Goal: Find specific page/section: Find specific page/section

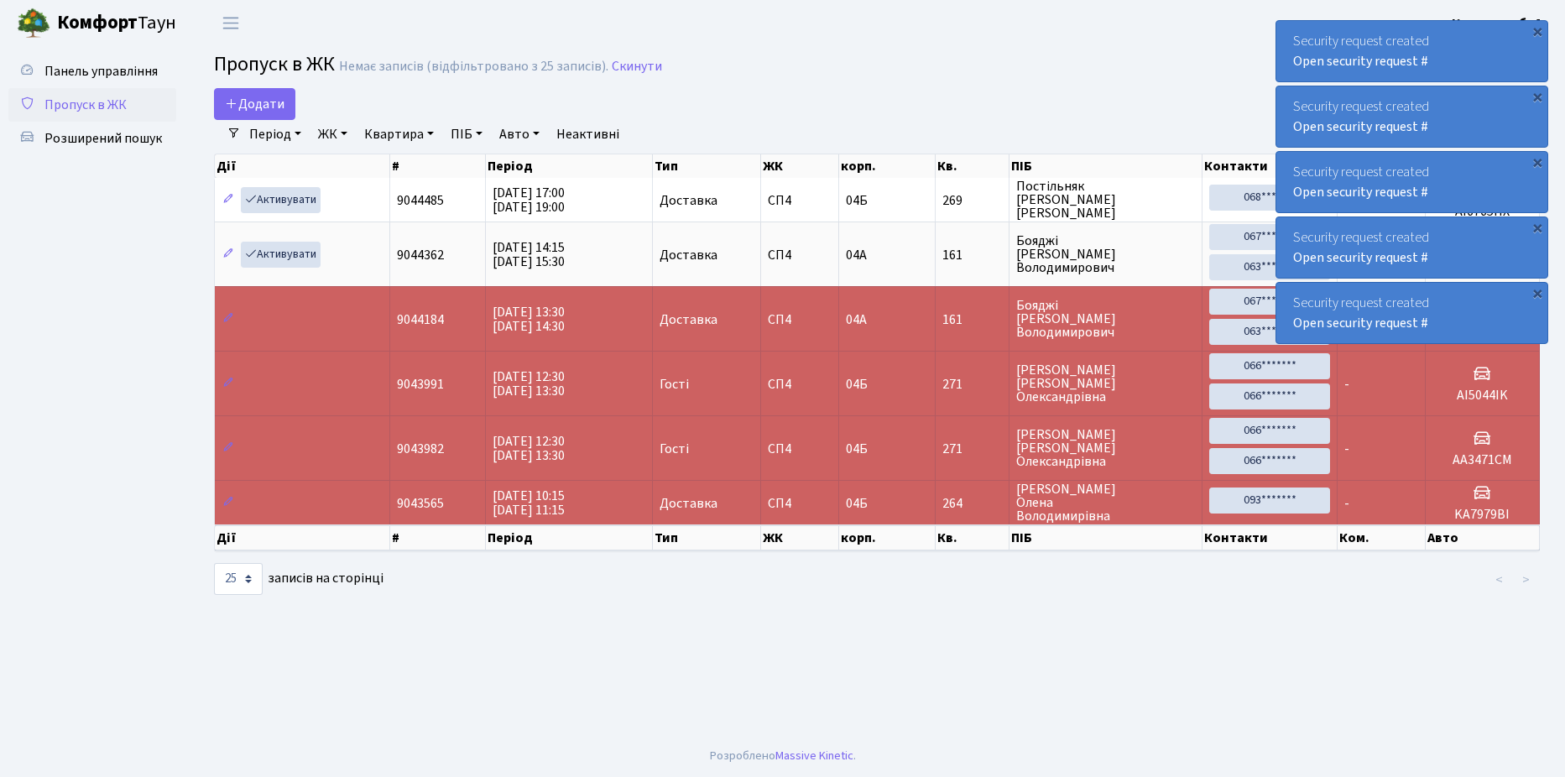
select select "25"
click at [111, 135] on span "Розширений пошук" at bounding box center [102, 138] width 117 height 18
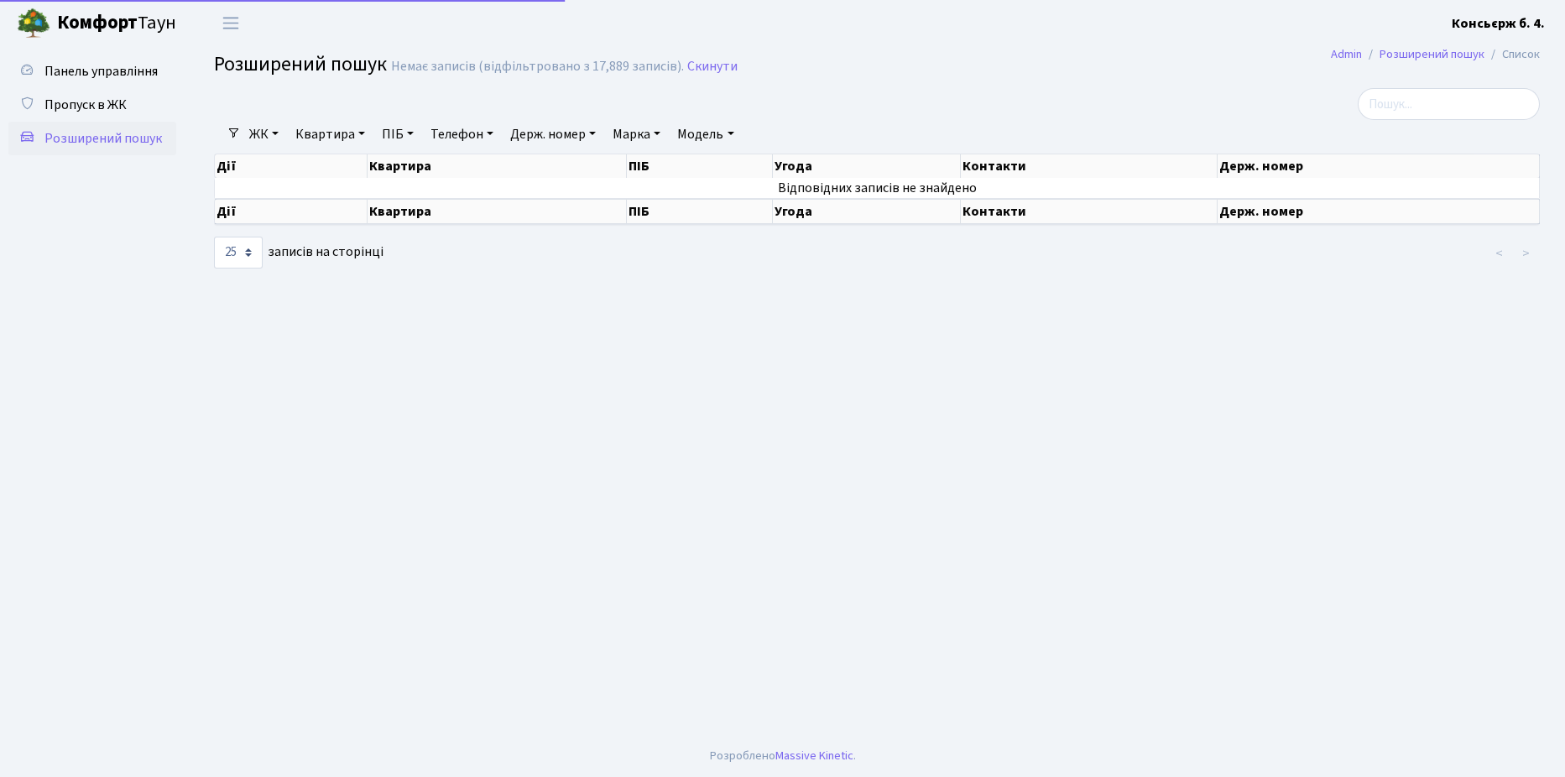
select select "25"
click at [105, 106] on span "Пропуск в ЖК" at bounding box center [85, 105] width 82 height 18
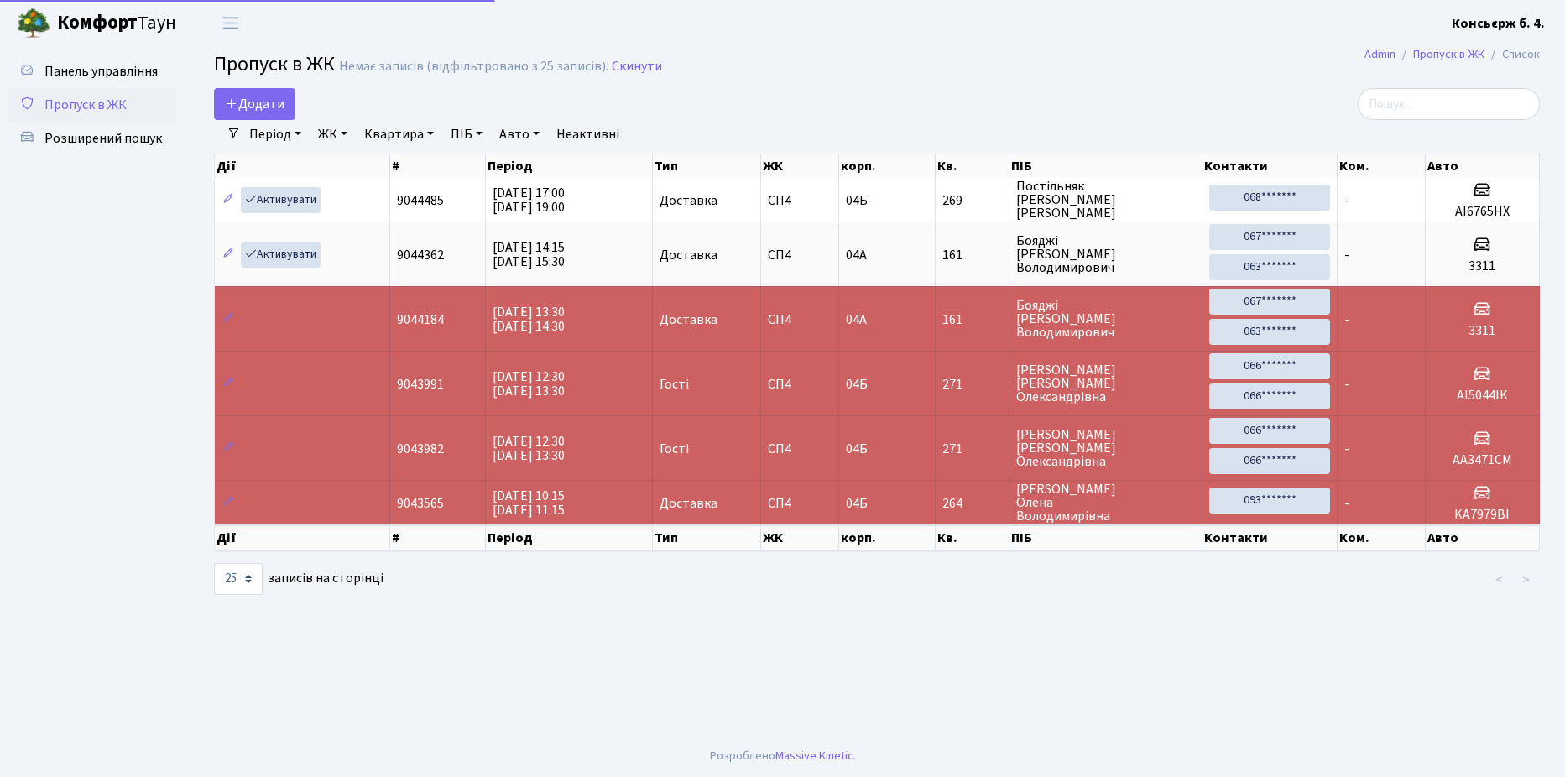
select select "25"
